Goal: Transaction & Acquisition: Purchase product/service

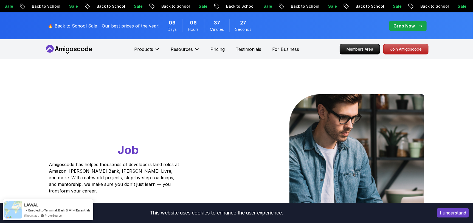
click at [405, 25] on p "Grab Now" at bounding box center [403, 25] width 21 height 7
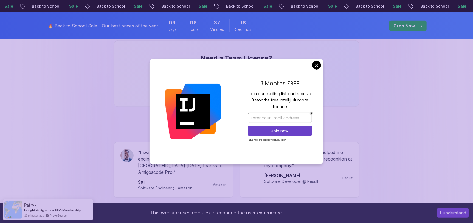
scroll to position [439, 0]
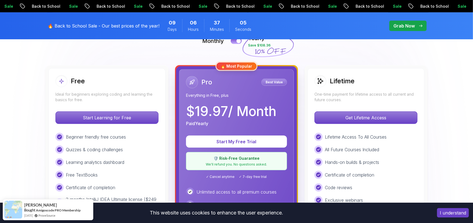
scroll to position [137, 0]
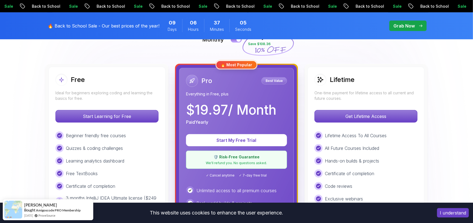
click at [272, 80] on p "Best Value" at bounding box center [274, 80] width 24 height 5
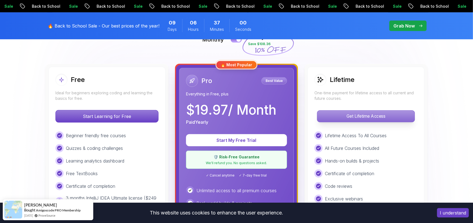
click at [353, 119] on p "Get Lifetime Access" at bounding box center [365, 116] width 97 height 12
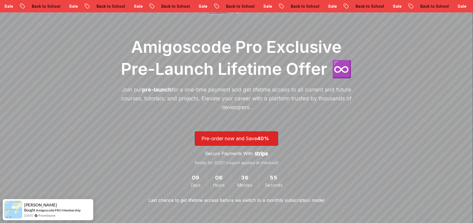
scroll to position [82, 0]
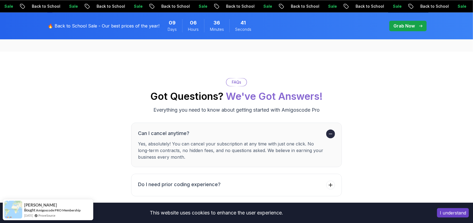
scroll to position [1948, 0]
